Goal: Task Accomplishment & Management: Use online tool/utility

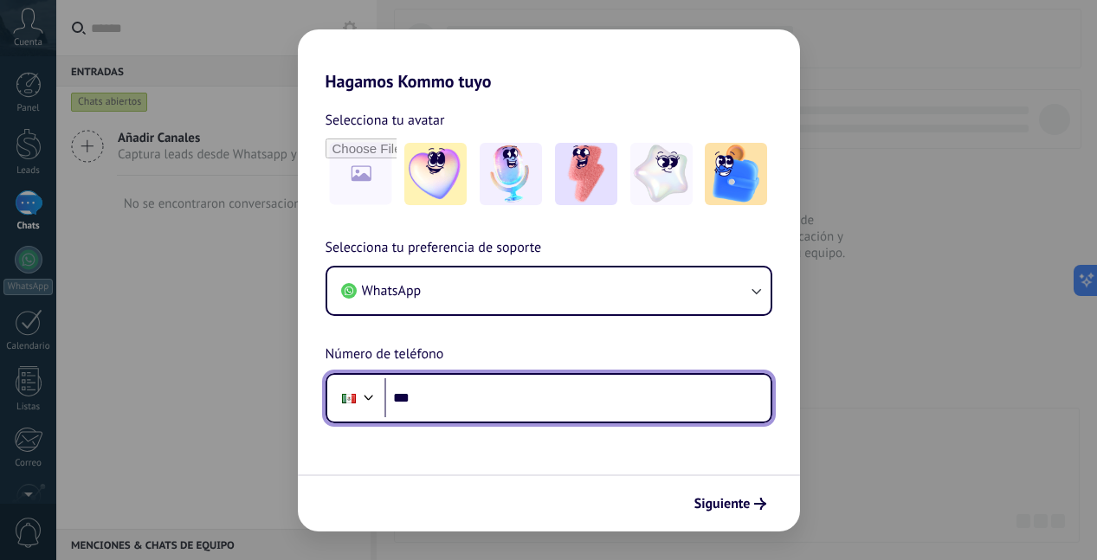
click at [459, 399] on input "***" at bounding box center [577, 398] width 386 height 40
click at [459, 400] on input "***" at bounding box center [577, 398] width 386 height 40
click at [523, 396] on input "***" at bounding box center [577, 398] width 386 height 40
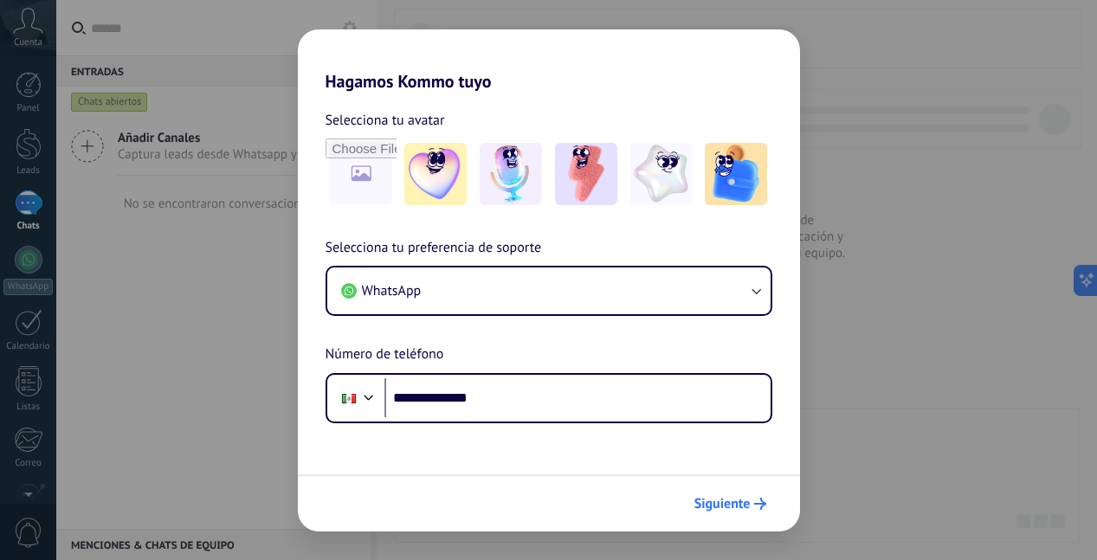
click at [757, 512] on button "Siguiente" at bounding box center [729, 503] width 87 height 29
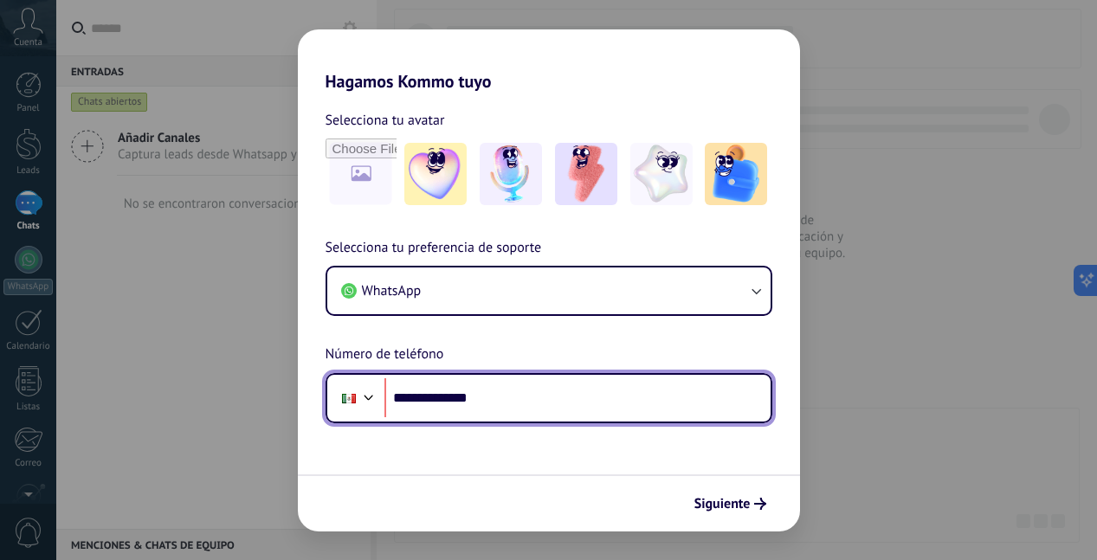
click at [418, 395] on input "**********" at bounding box center [577, 398] width 386 height 40
type input "**********"
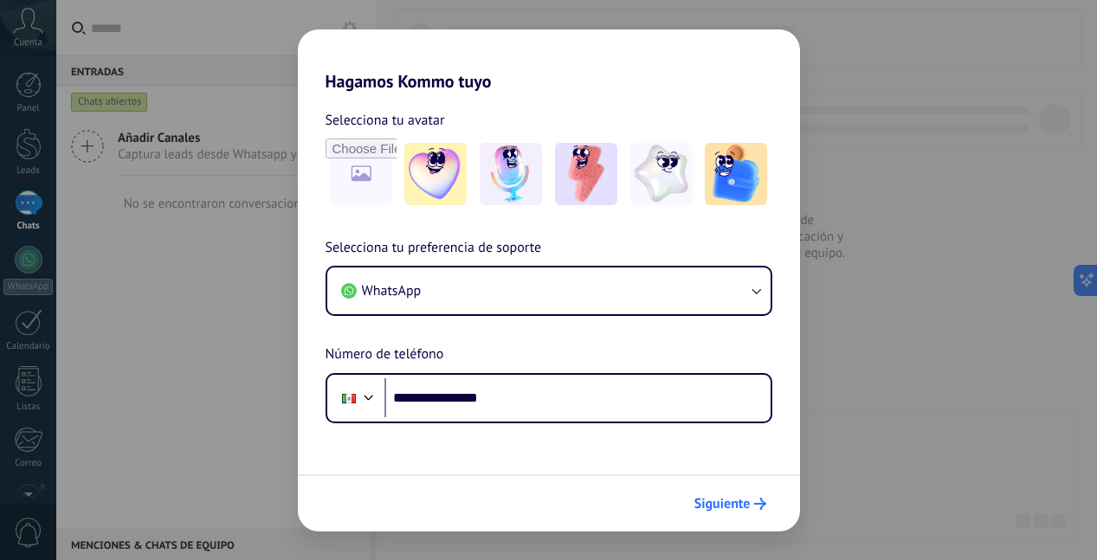
click at [746, 499] on span "Siguiente" at bounding box center [722, 504] width 56 height 12
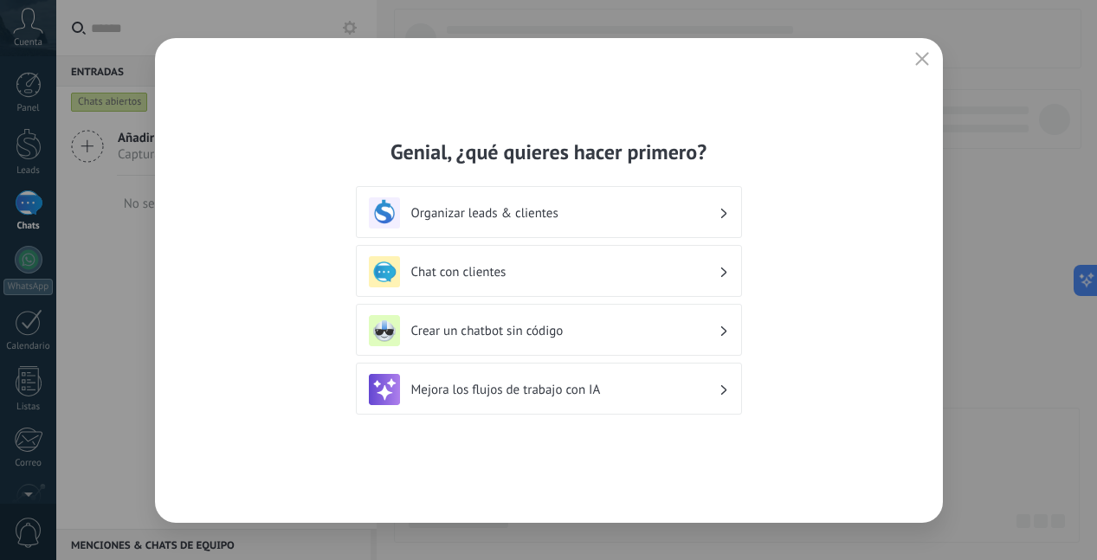
click at [926, 58] on icon "button" at bounding box center [922, 59] width 14 height 14
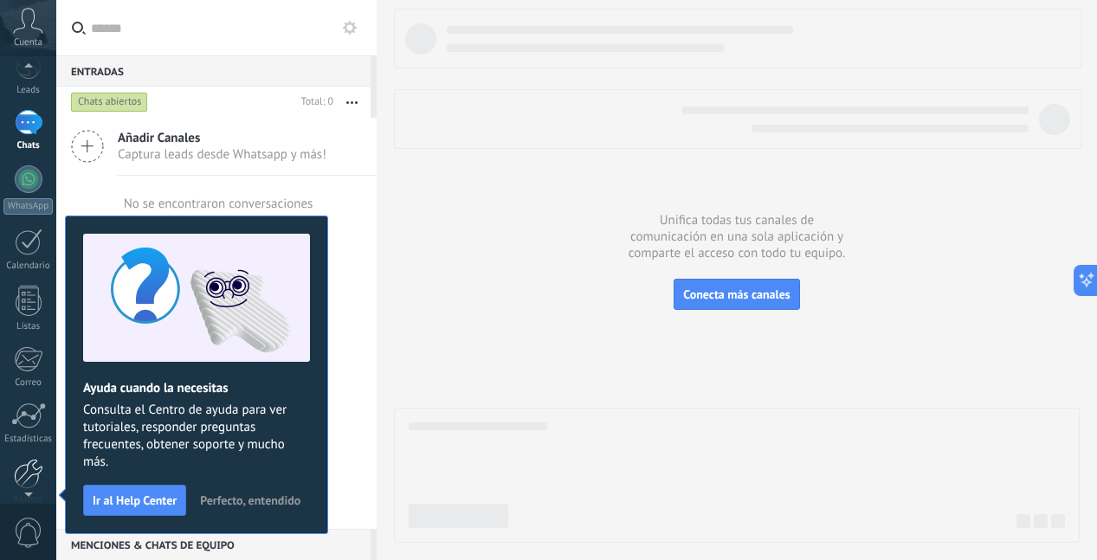
scroll to position [112, 0]
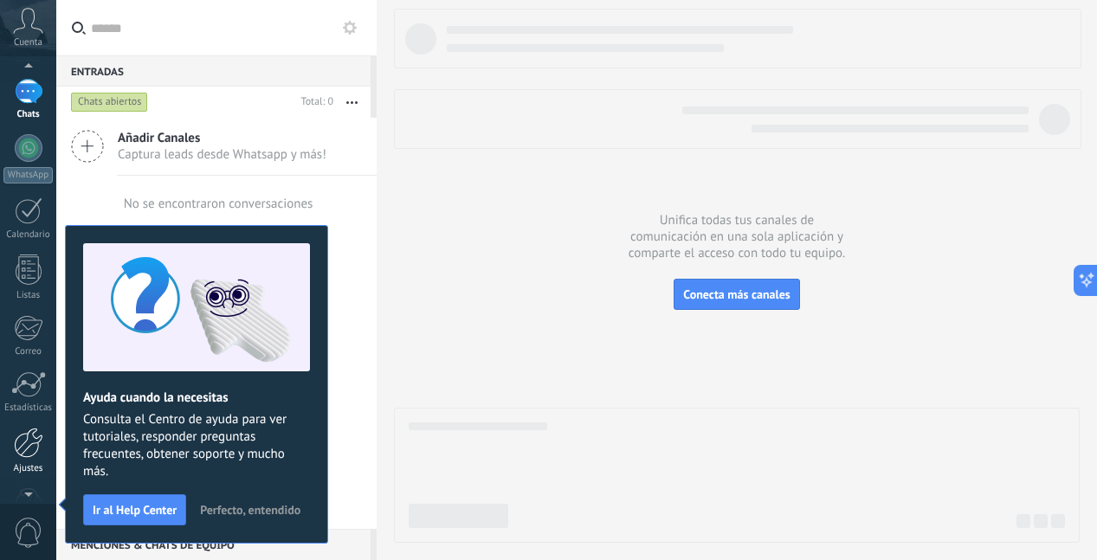
click at [22, 446] on div at bounding box center [28, 443] width 29 height 30
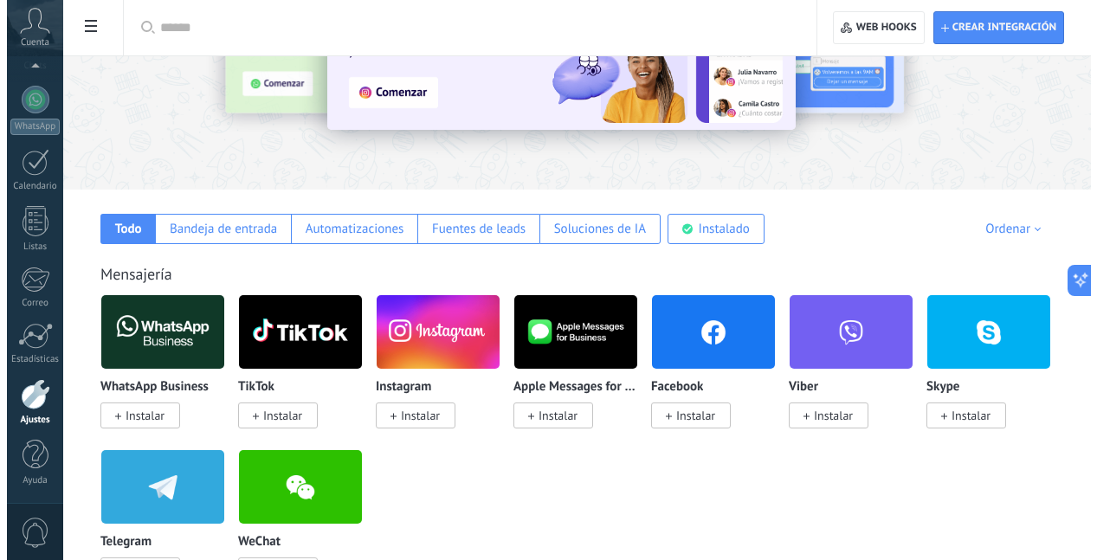
scroll to position [260, 0]
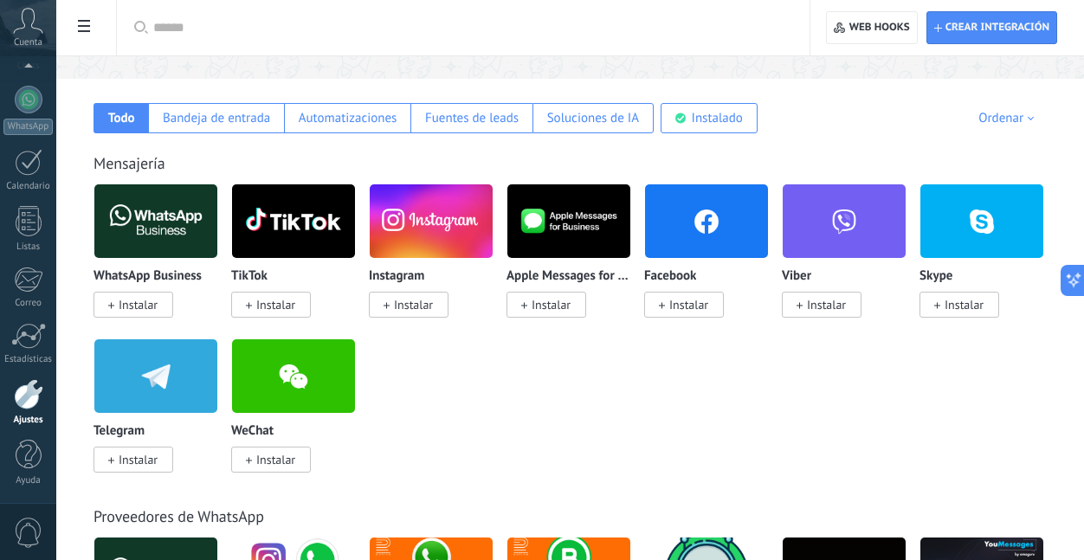
click at [145, 309] on span "Instalar" at bounding box center [138, 305] width 39 height 16
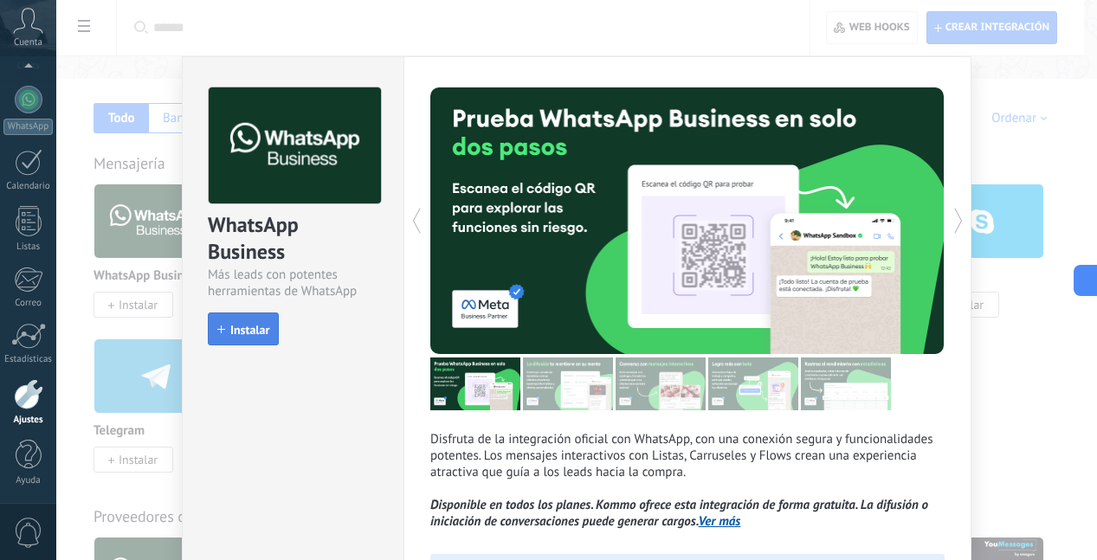
click at [264, 336] on span "Instalar" at bounding box center [249, 330] width 39 height 12
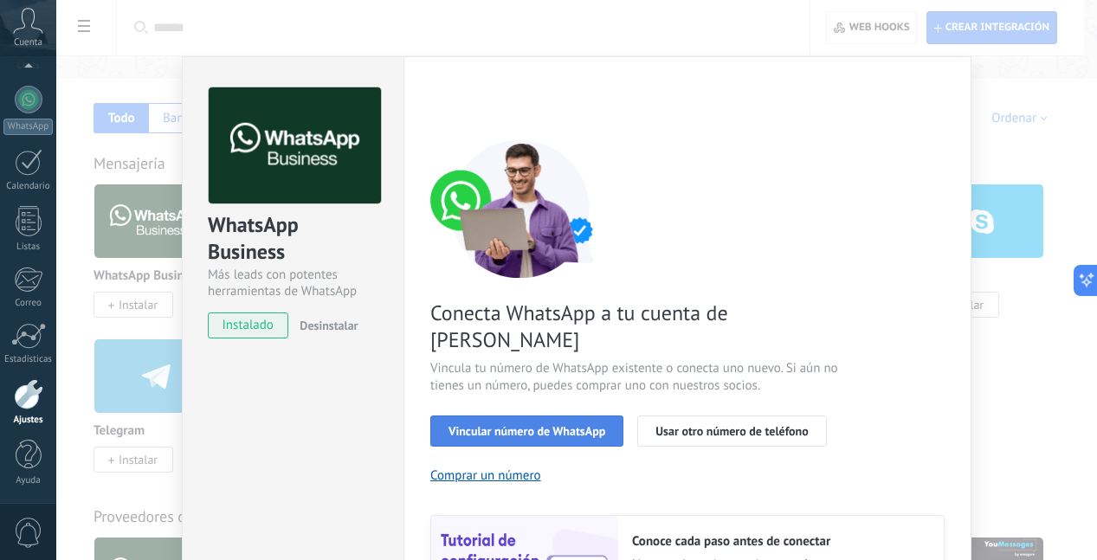
click at [554, 415] on button "Vincular número de WhatsApp" at bounding box center [526, 430] width 193 height 31
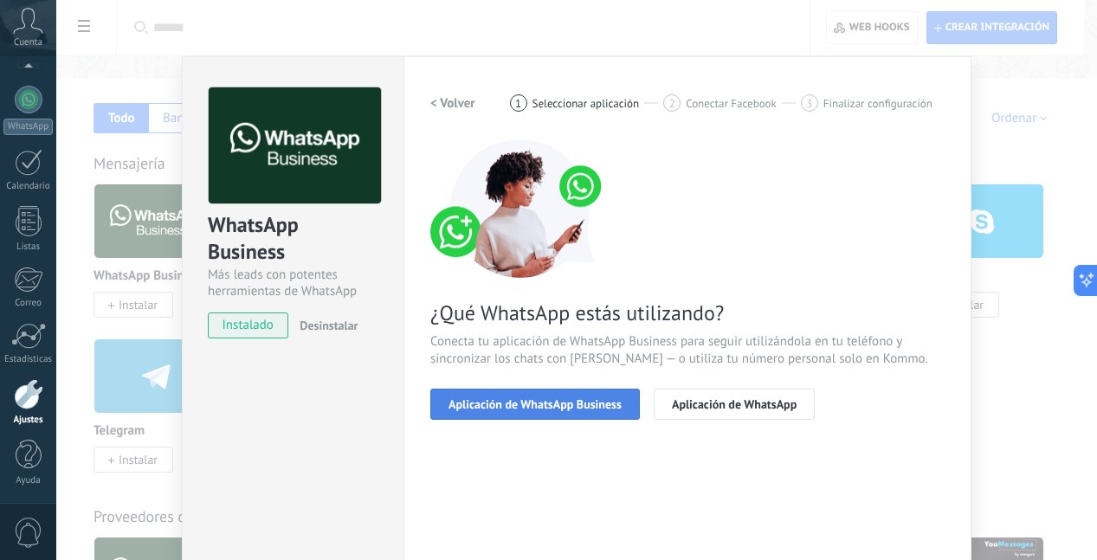
click at [600, 407] on span "Aplicación de WhatsApp Business" at bounding box center [534, 404] width 173 height 12
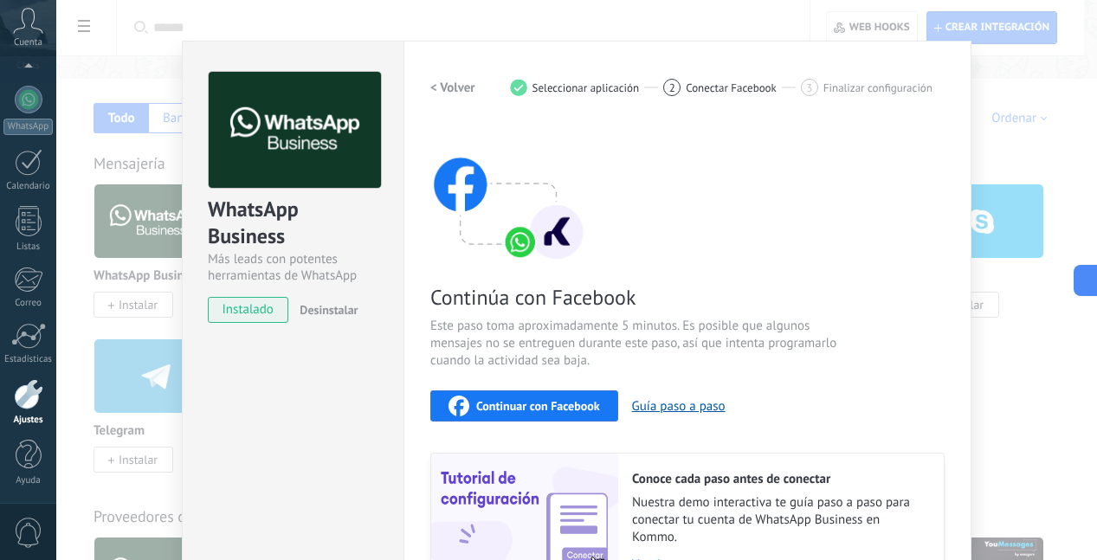
scroll to position [0, 0]
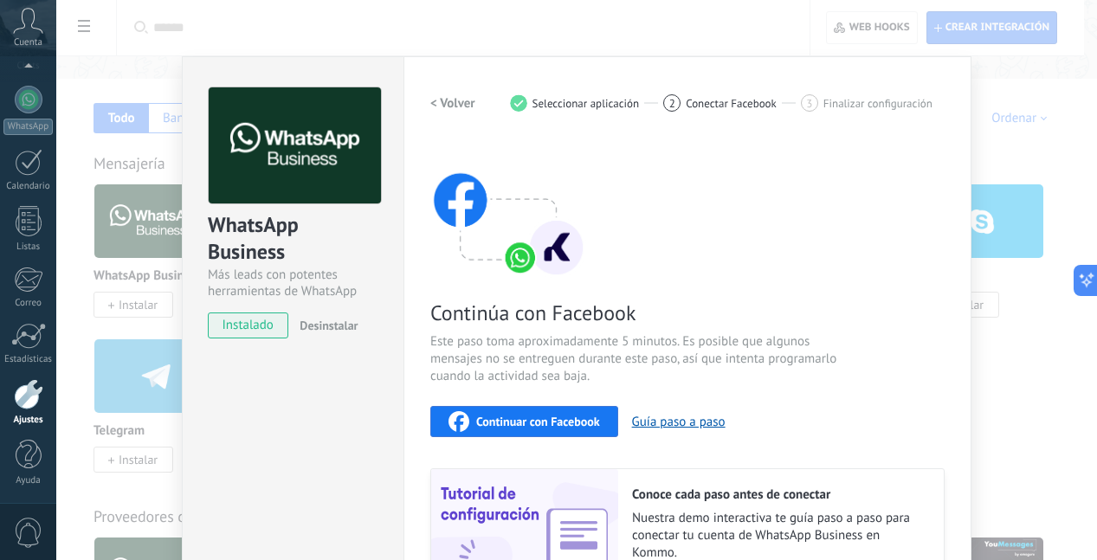
click at [542, 424] on span "Continuar con Facebook" at bounding box center [538, 421] width 124 height 12
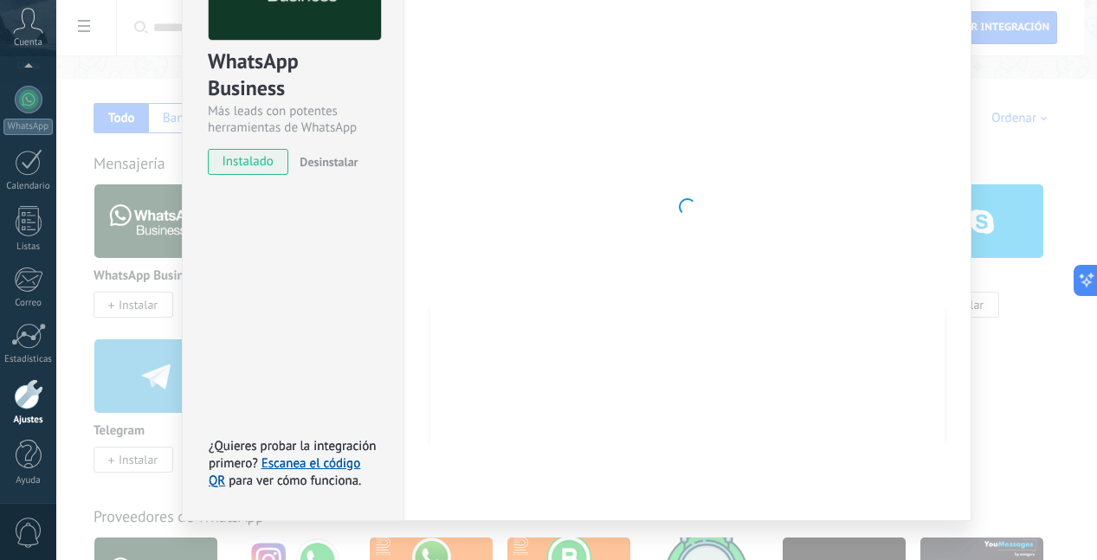
scroll to position [189, 0]
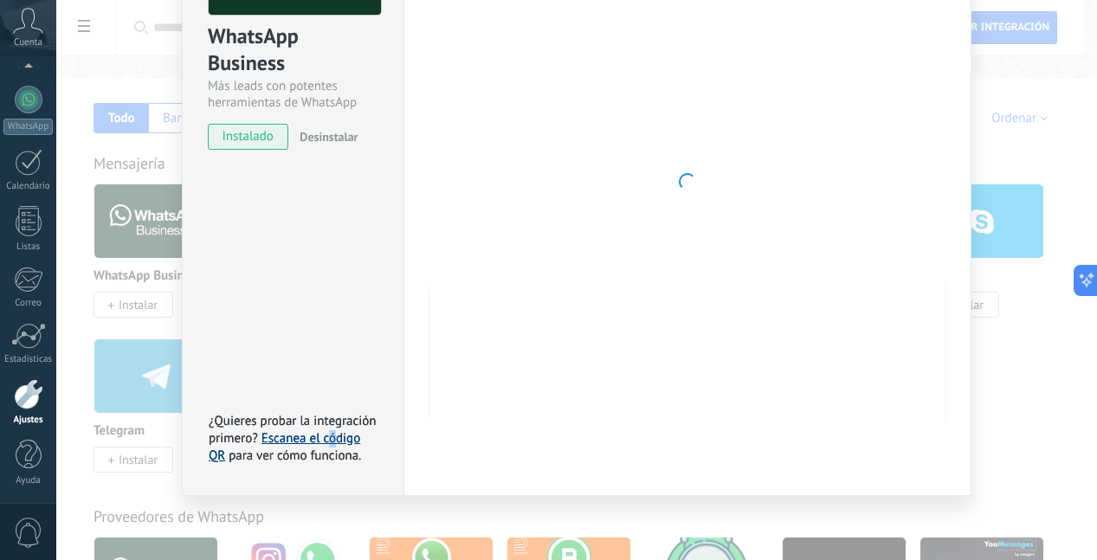
click at [330, 432] on link "Escanea el código QR" at bounding box center [284, 447] width 151 height 34
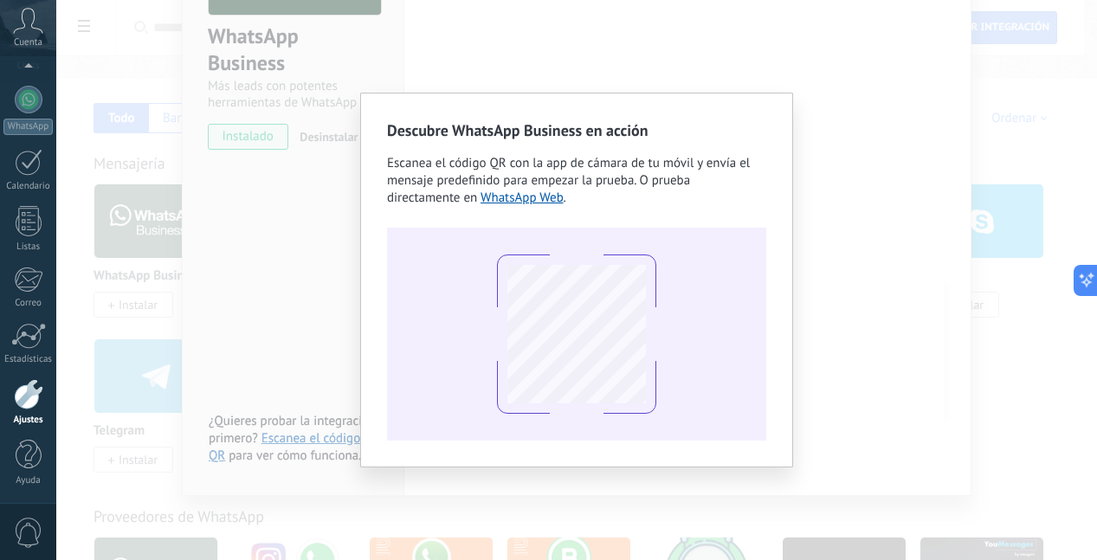
drag, startPoint x: 851, startPoint y: 170, endPoint x: 817, endPoint y: 138, distance: 45.9
click at [845, 169] on div "Descubre WhatsApp Business en acción Escanea el código QR con la app de cámara …" at bounding box center [576, 280] width 1040 height 560
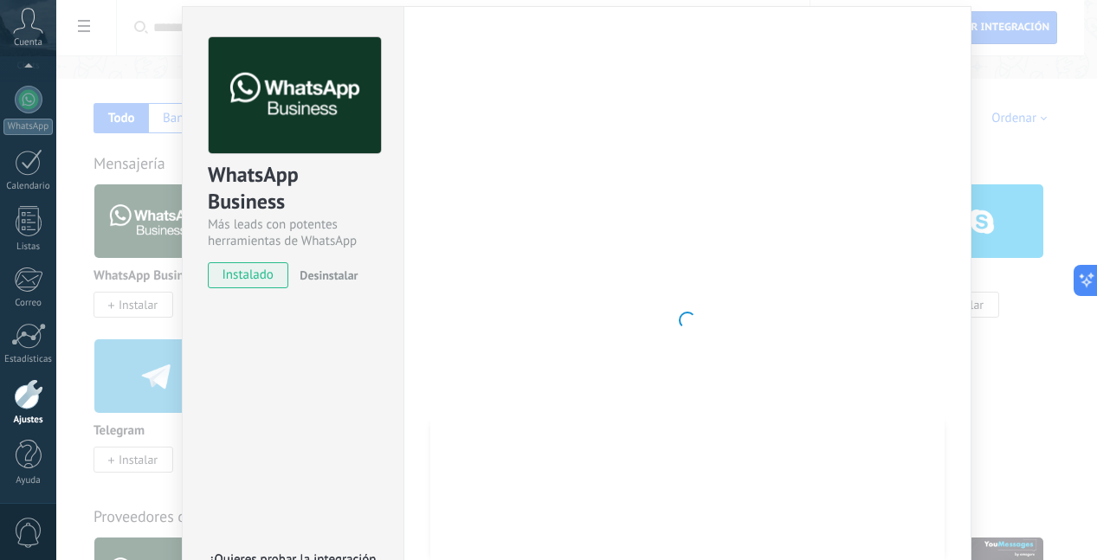
scroll to position [0, 0]
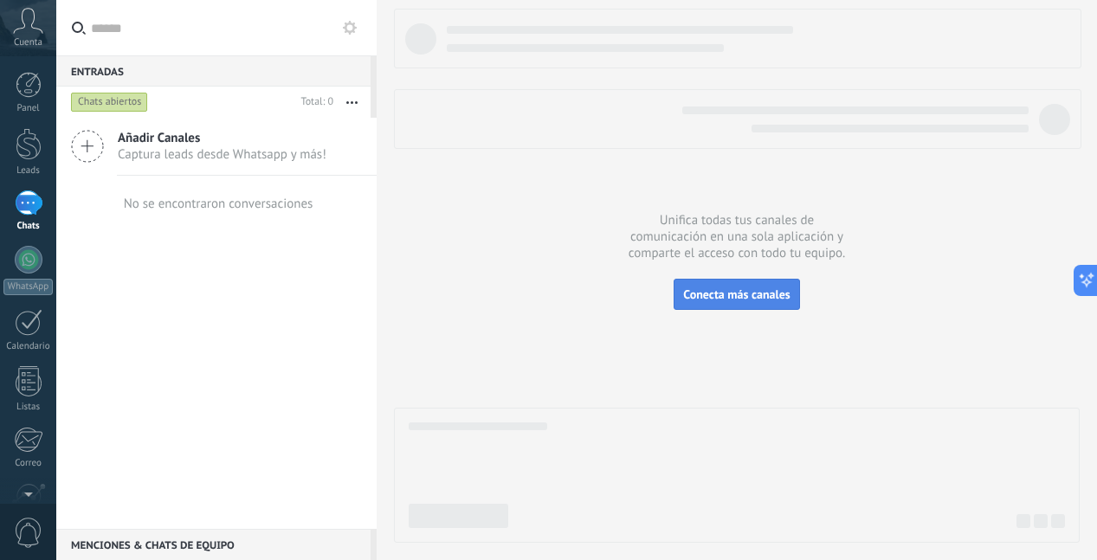
click at [744, 293] on span "Conecta más canales" at bounding box center [736, 295] width 106 height 16
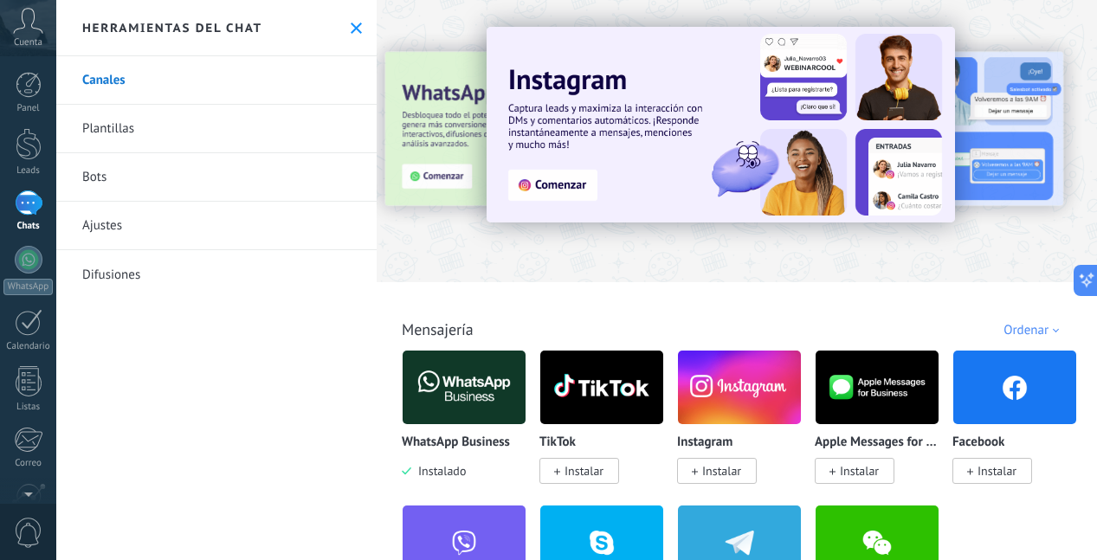
click at [470, 378] on img at bounding box center [463, 387] width 123 height 84
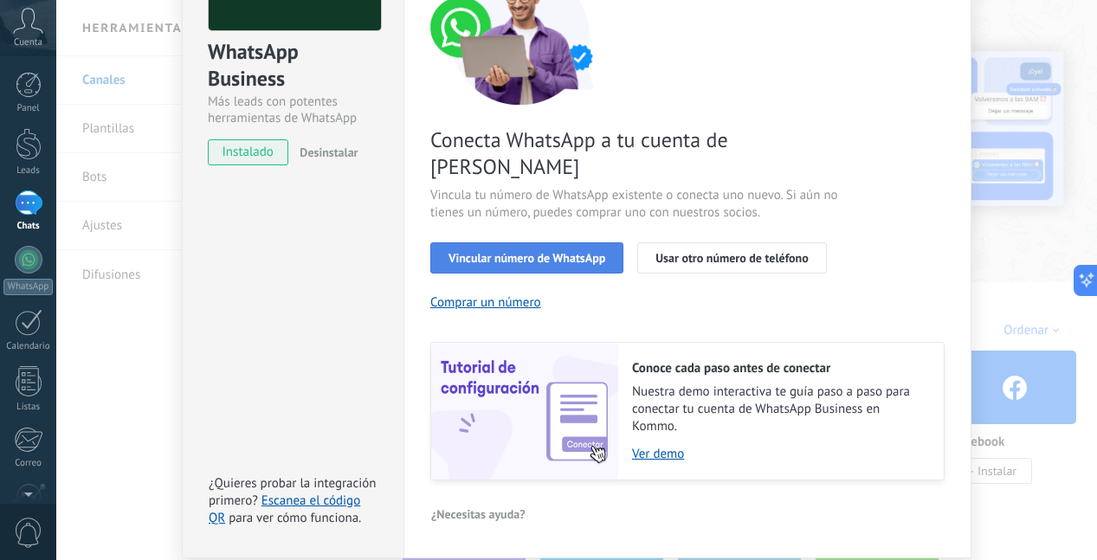
click at [609, 242] on button "Vincular número de WhatsApp" at bounding box center [526, 257] width 193 height 31
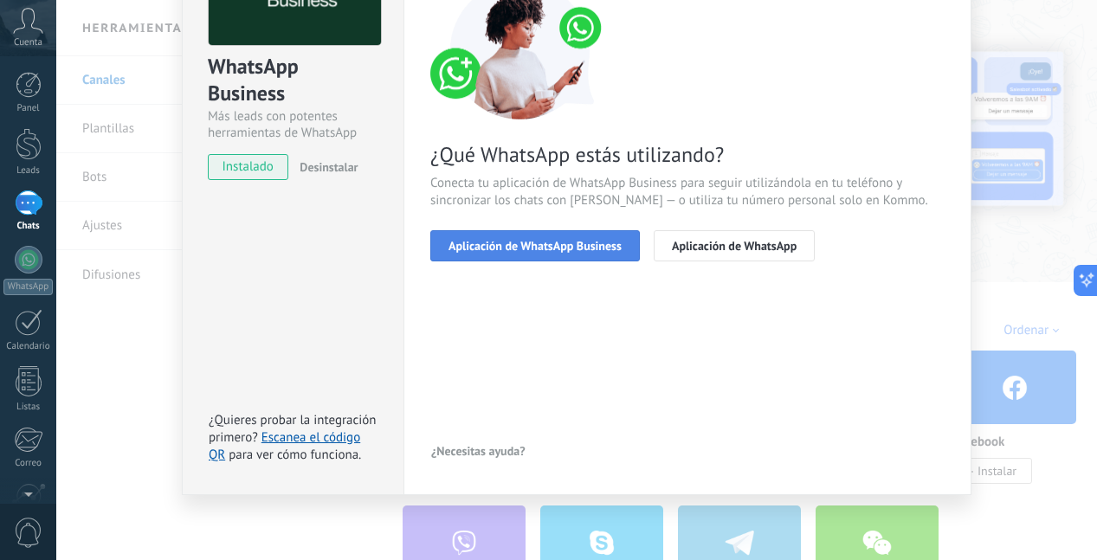
scroll to position [158, 0]
click at [543, 253] on button "Aplicación de WhatsApp Business" at bounding box center [534, 245] width 209 height 31
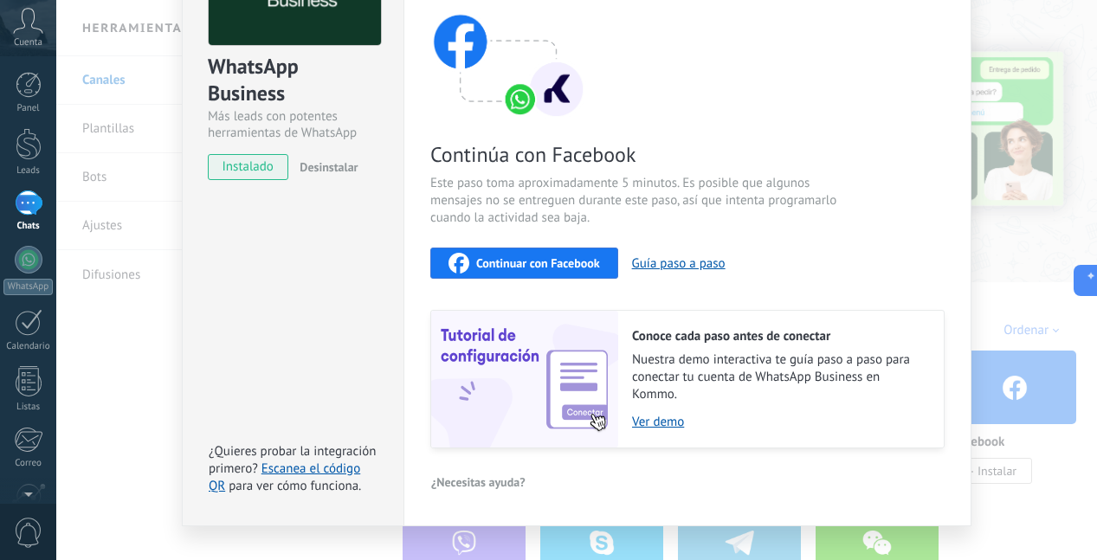
click at [596, 259] on span "Continuar con Facebook" at bounding box center [538, 263] width 124 height 12
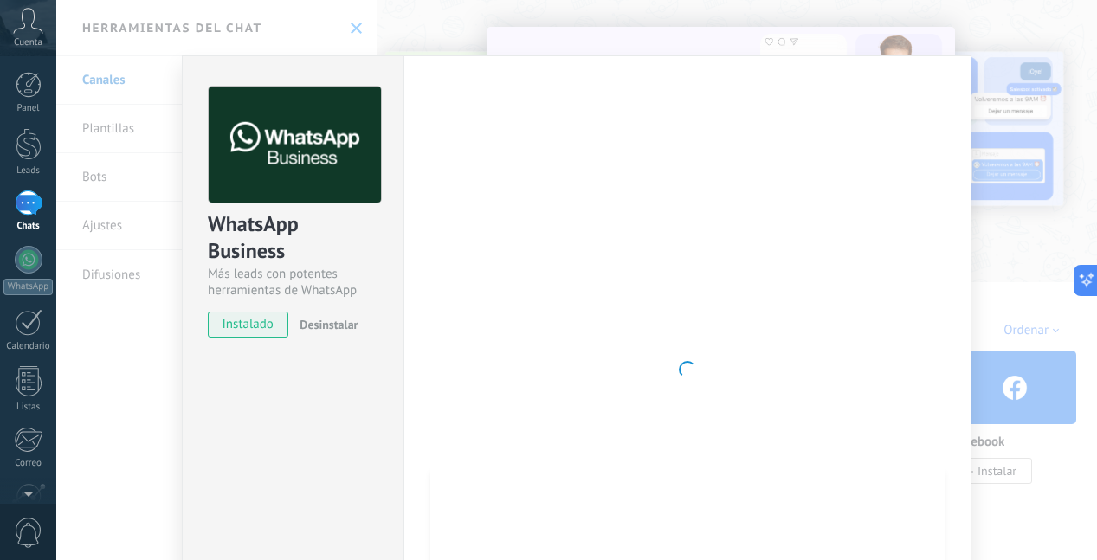
scroll to position [0, 0]
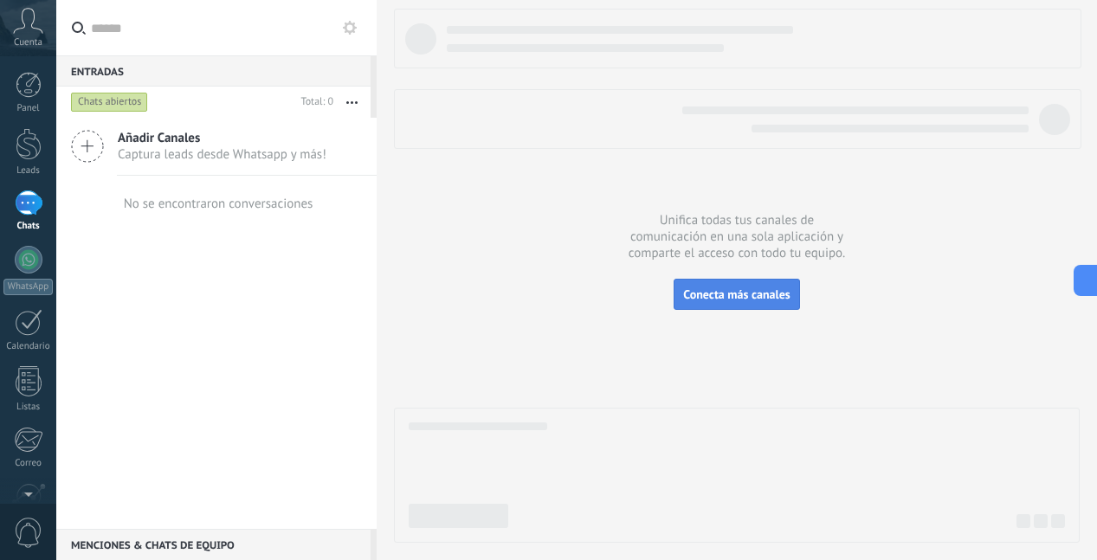
click at [755, 285] on button "Conecta más canales" at bounding box center [736, 294] width 126 height 31
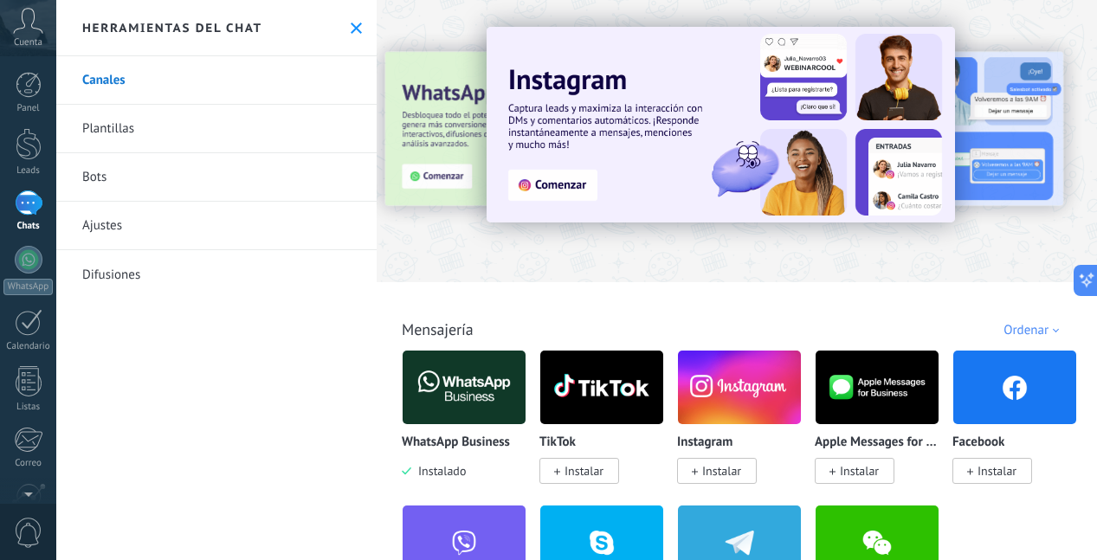
click at [493, 386] on img at bounding box center [463, 387] width 123 height 84
click at [481, 397] on img at bounding box center [463, 387] width 123 height 84
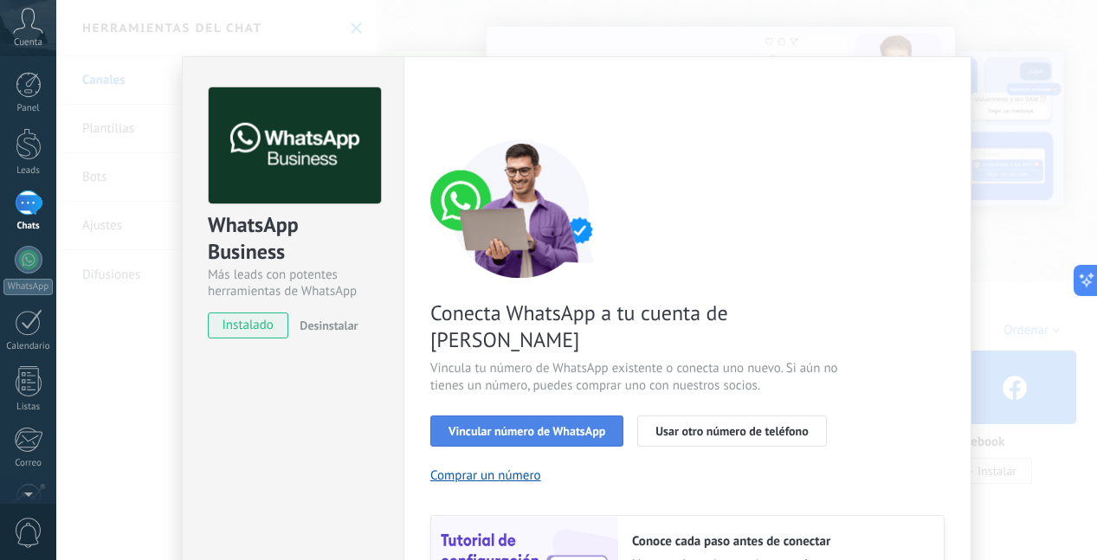
click at [564, 425] on span "Vincular número de WhatsApp" at bounding box center [526, 431] width 157 height 12
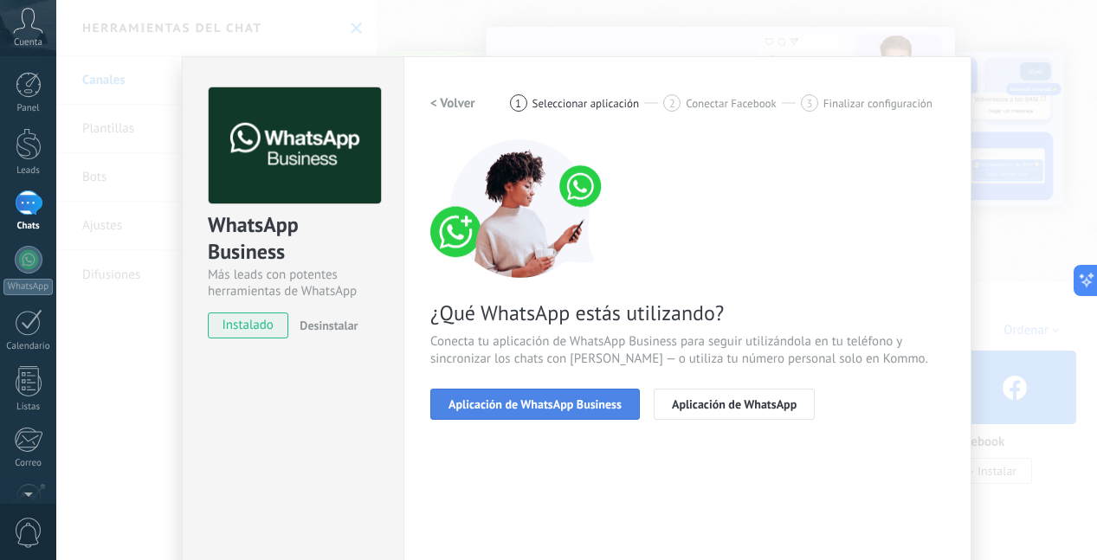
click at [566, 409] on span "Aplicación de WhatsApp Business" at bounding box center [534, 404] width 173 height 12
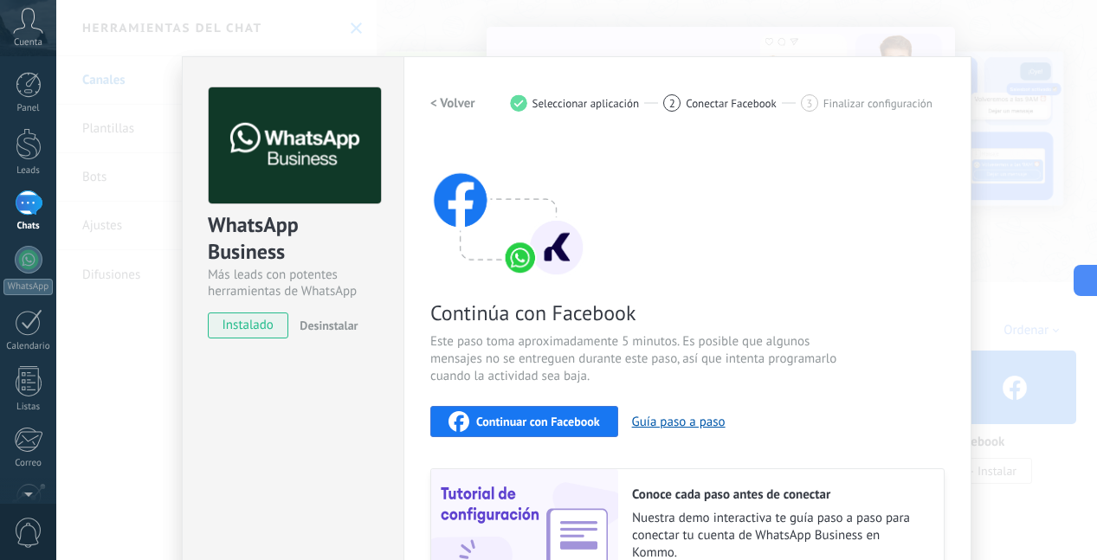
click at [549, 422] on span "Continuar con Facebook" at bounding box center [538, 421] width 124 height 12
click at [544, 419] on span "Continuar con Facebook" at bounding box center [538, 421] width 124 height 12
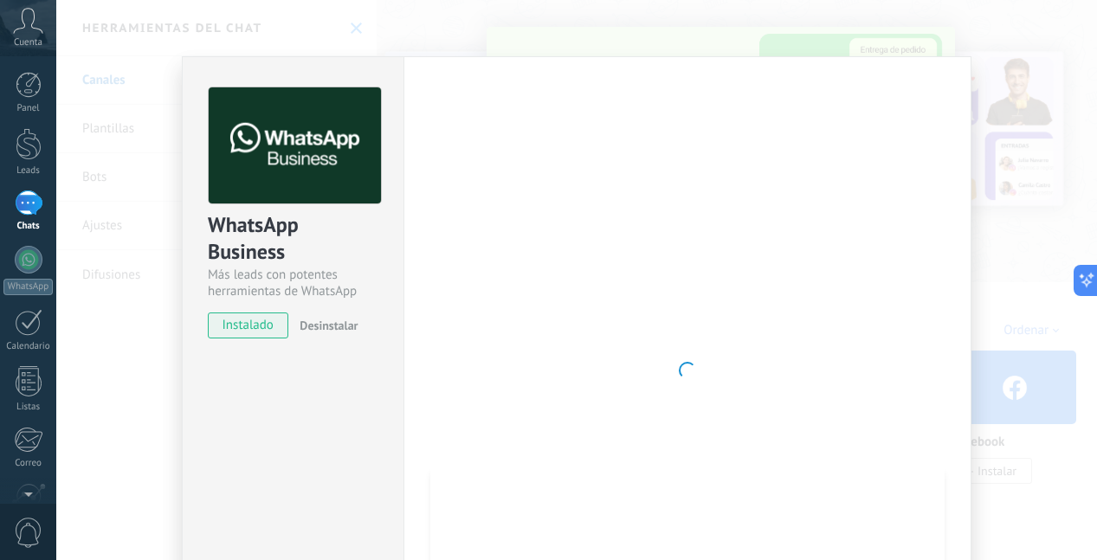
click at [888, 385] on div at bounding box center [687, 370] width 514 height 566
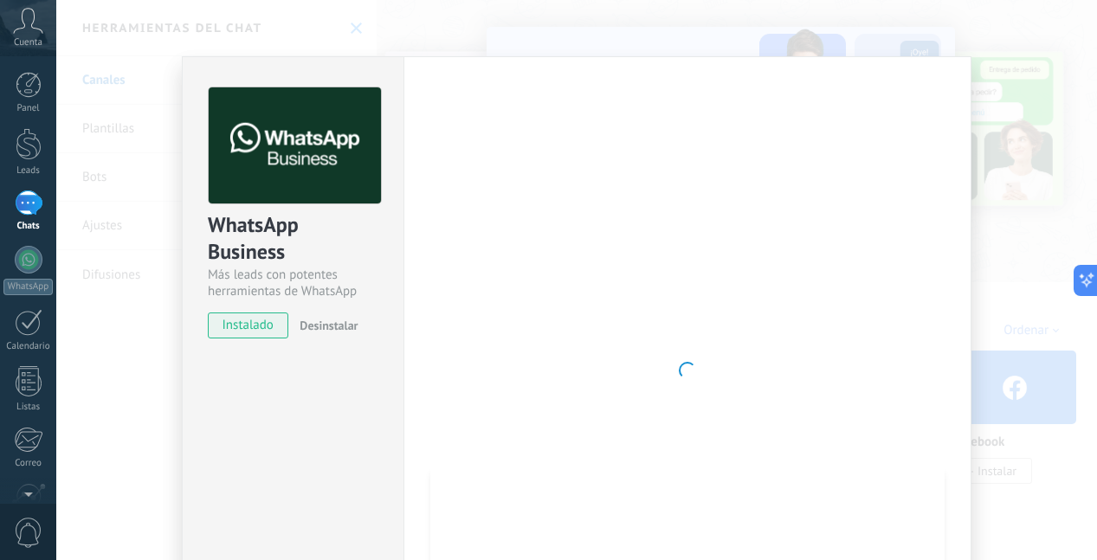
click at [1068, 469] on div "WhatsApp Business Más leads con potentes herramientas de WhatsApp instalado Des…" at bounding box center [576, 280] width 1040 height 560
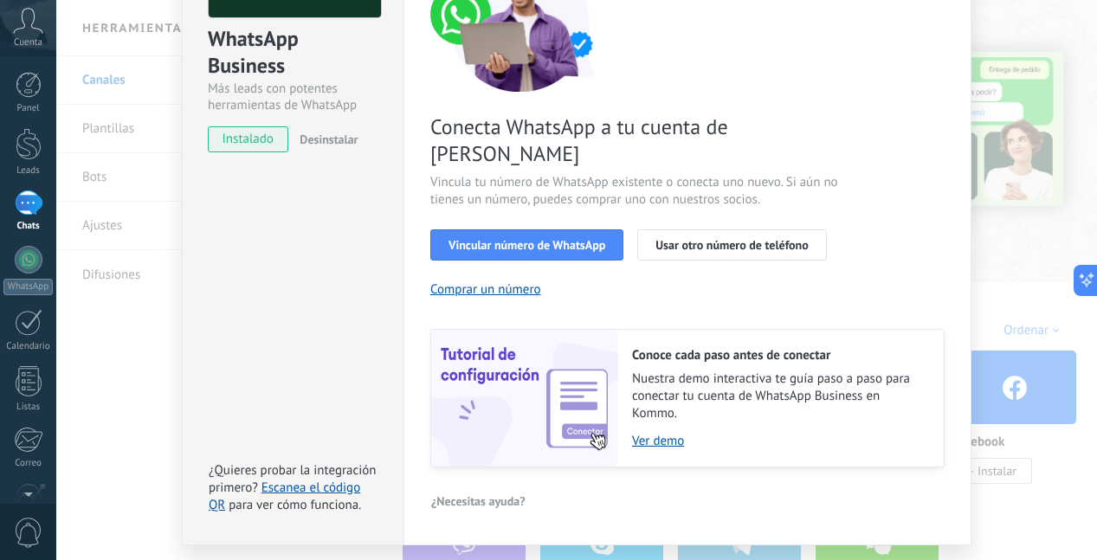
scroll to position [209, 0]
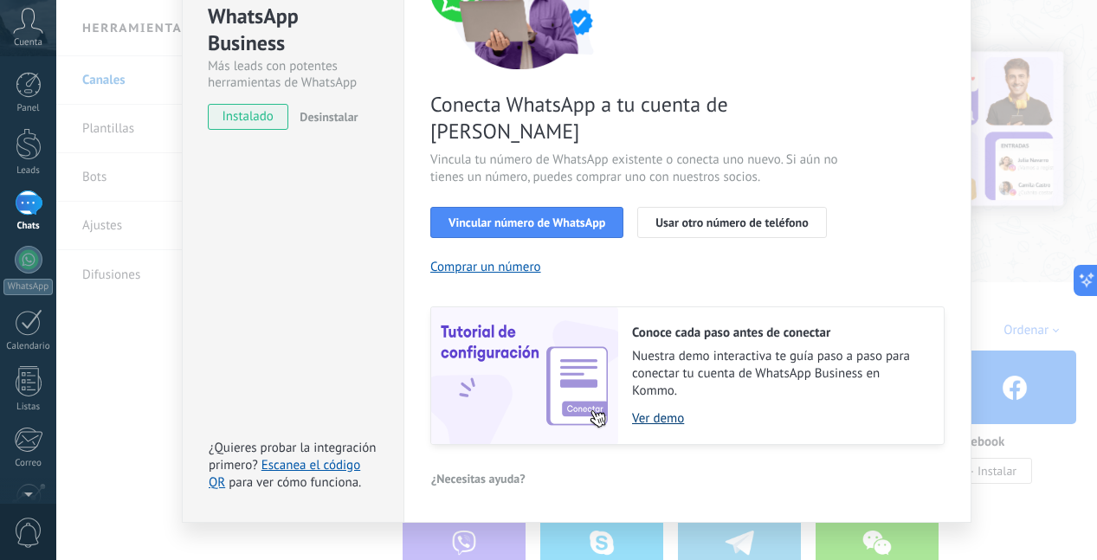
click at [666, 410] on link "Ver demo" at bounding box center [779, 418] width 294 height 16
